Goal: Check status: Check status

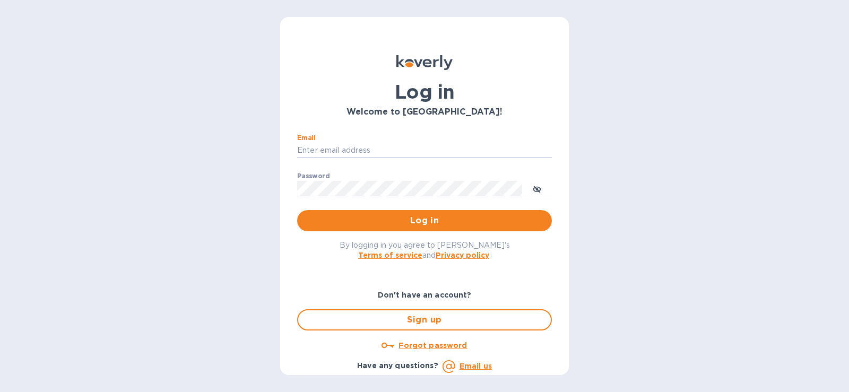
type input "[EMAIL_ADDRESS][DOMAIN_NAME]"
click at [297, 210] on button "Log in" at bounding box center [424, 220] width 255 height 21
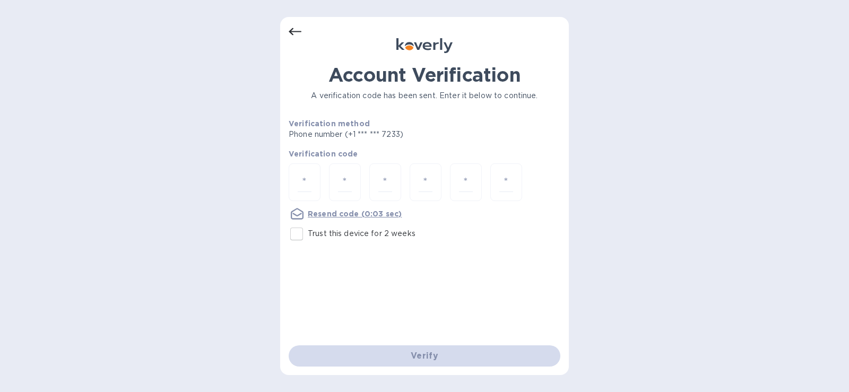
click at [290, 30] on icon at bounding box center [295, 31] width 13 height 13
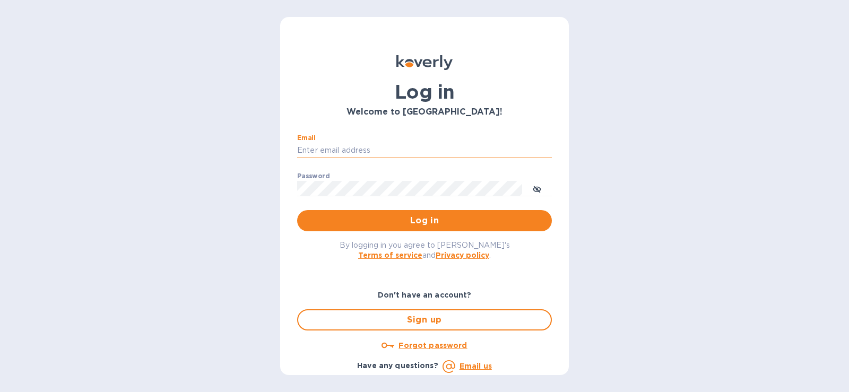
click at [317, 148] on input "Email" at bounding box center [424, 151] width 255 height 16
type input "[EMAIL_ADDRESS][DOMAIN_NAME]"
click at [329, 219] on span "Log in" at bounding box center [425, 220] width 238 height 13
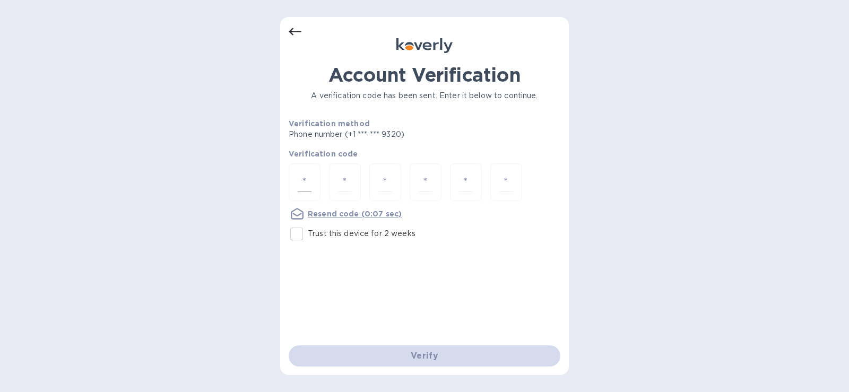
click at [303, 183] on input "number" at bounding box center [305, 183] width 14 height 20
type input "9"
type input "0"
type input "3"
type input "1"
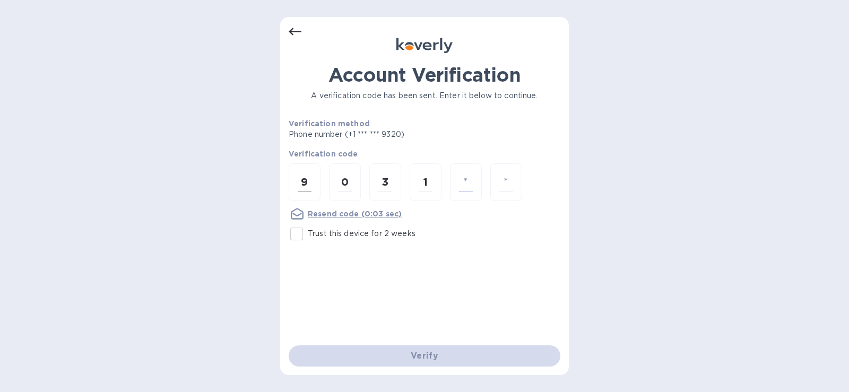
type input "6"
type input "9"
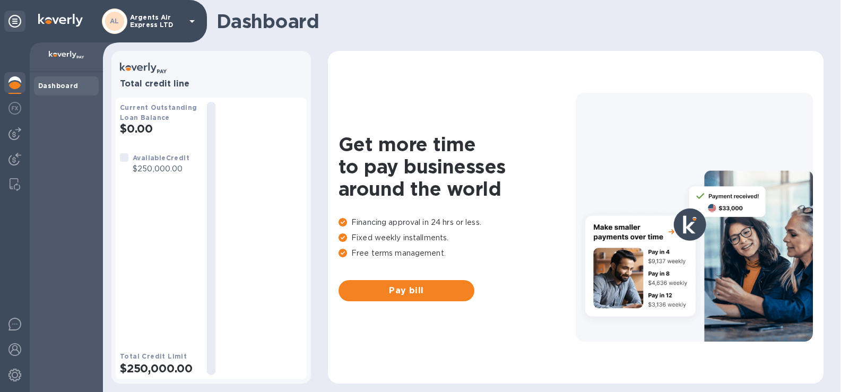
click at [195, 22] on icon at bounding box center [192, 21] width 13 height 13
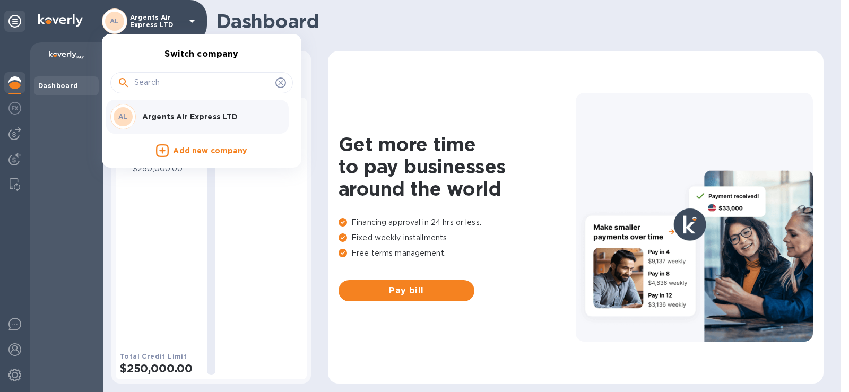
click at [195, 22] on div at bounding box center [424, 196] width 849 height 392
